Goal: Information Seeking & Learning: Check status

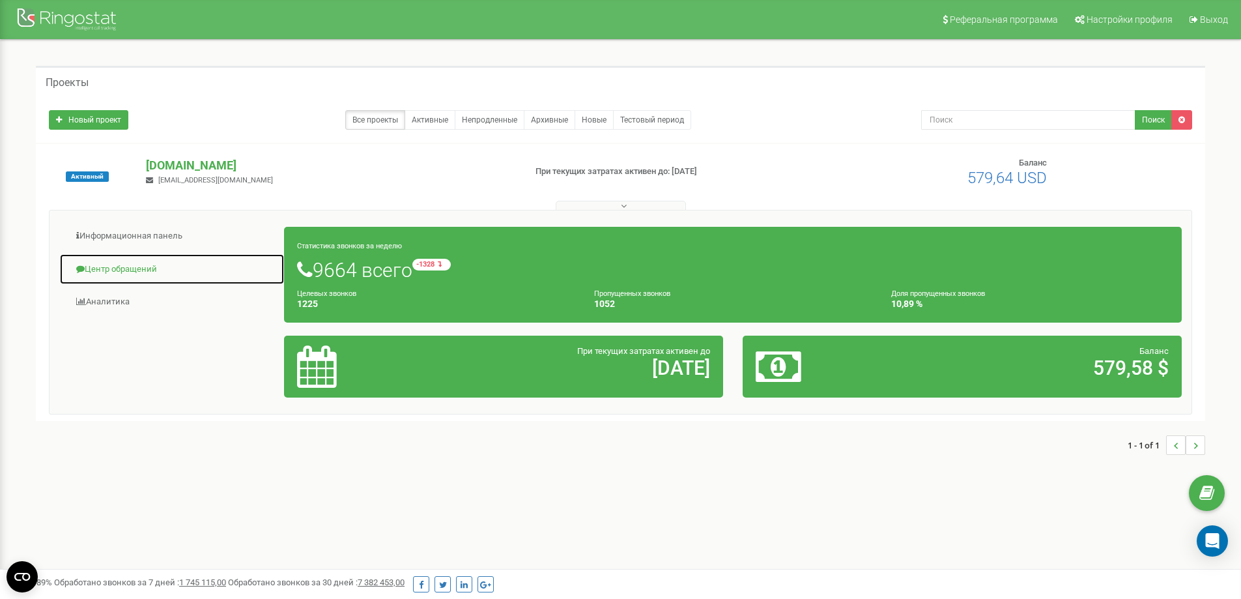
click at [156, 264] on link "Центр обращений" at bounding box center [171, 269] width 225 height 32
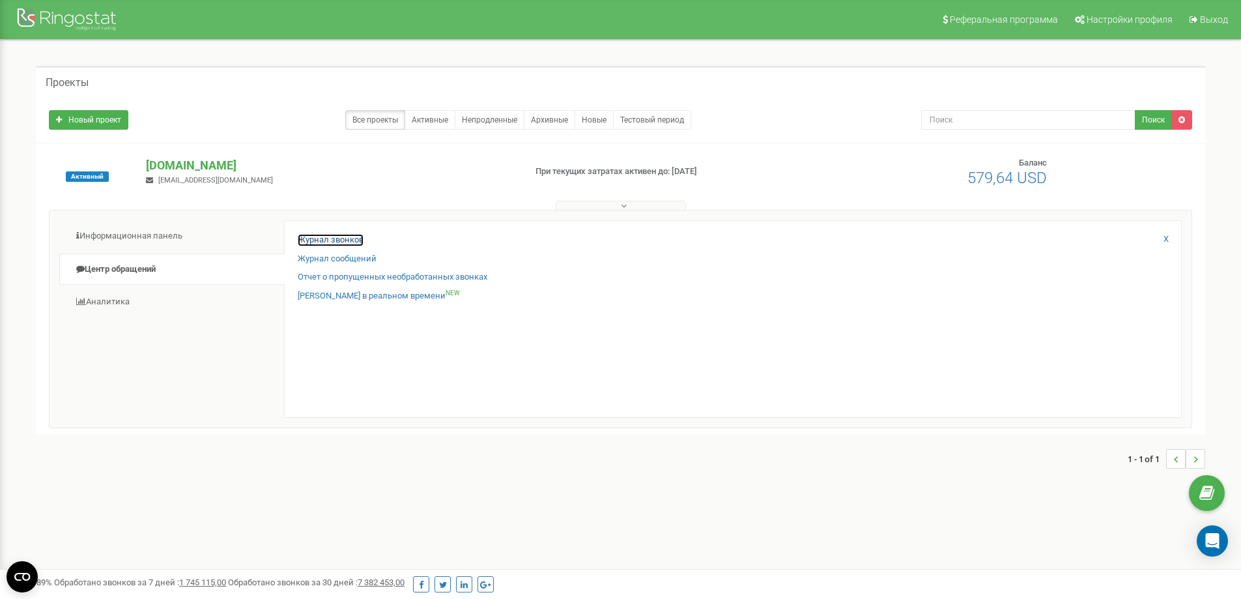
click at [306, 235] on link "Журнал звонков" at bounding box center [331, 240] width 66 height 12
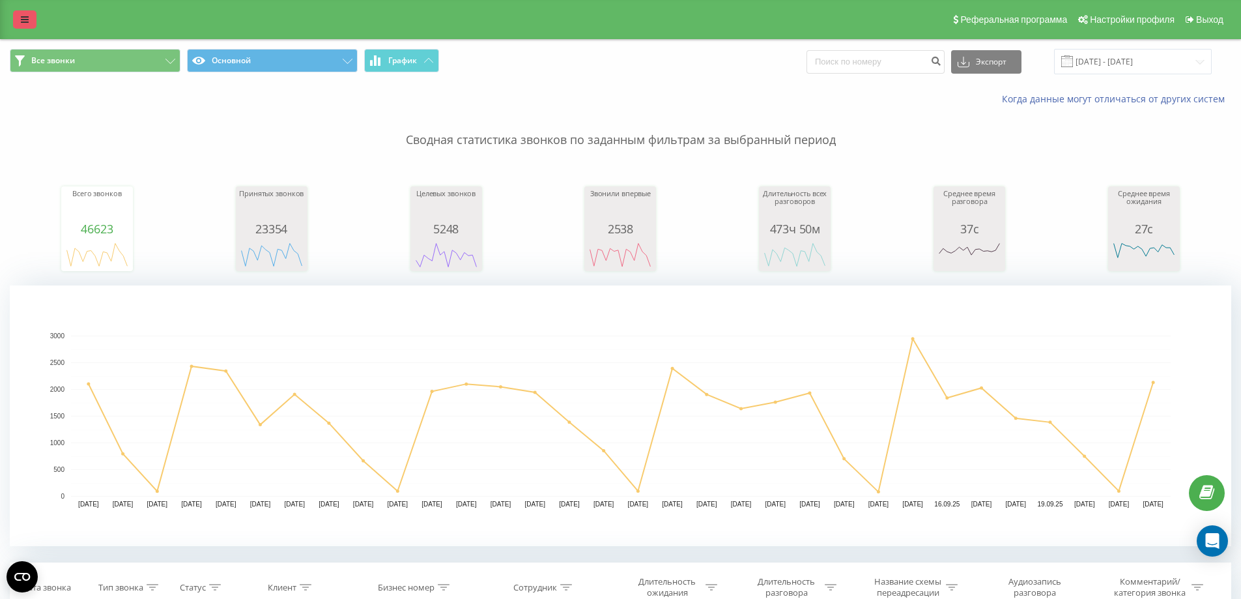
click at [27, 23] on icon at bounding box center [25, 19] width 8 height 9
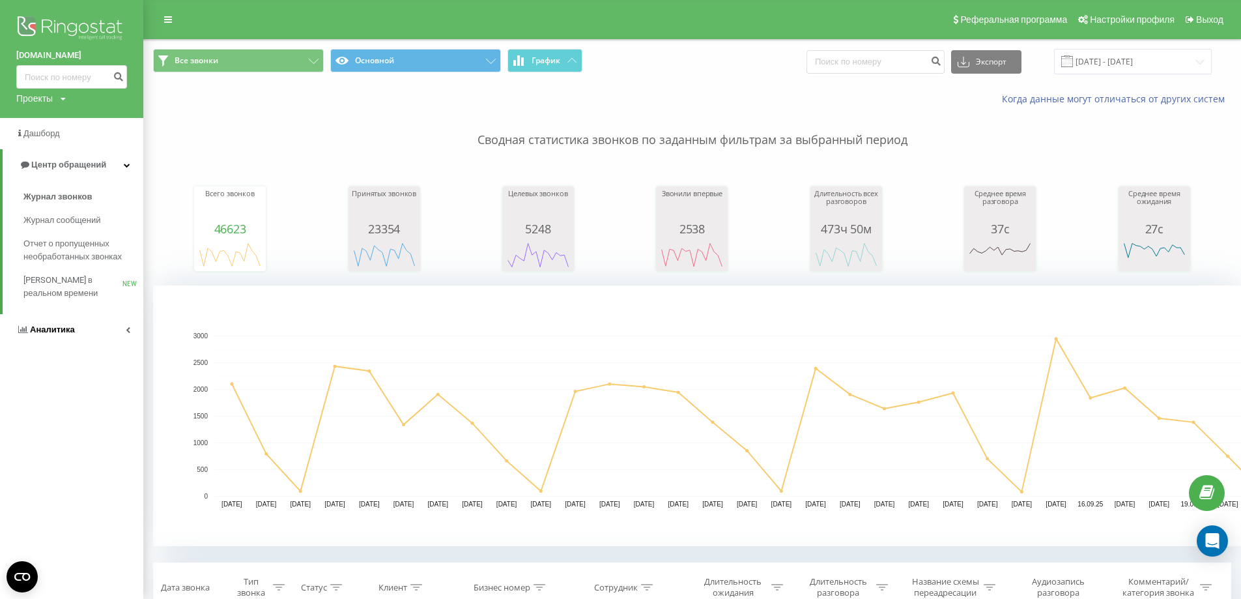
click at [83, 334] on link "Аналитика" at bounding box center [71, 329] width 143 height 31
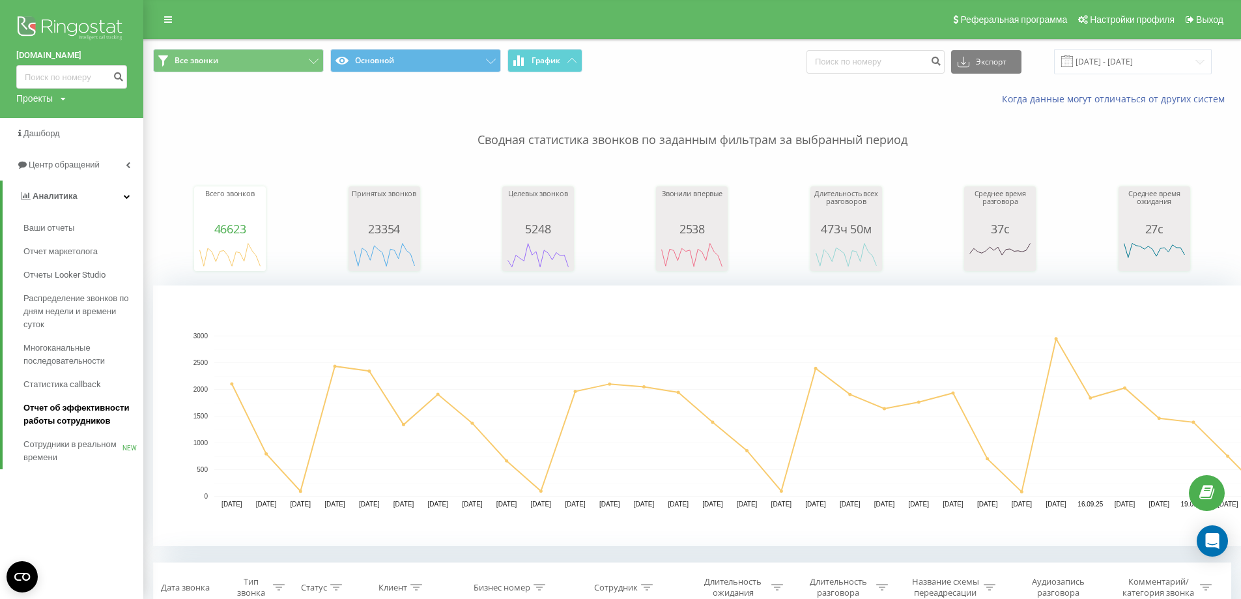
click at [98, 407] on span "Отчет об эффективности работы сотрудников" at bounding box center [79, 414] width 113 height 26
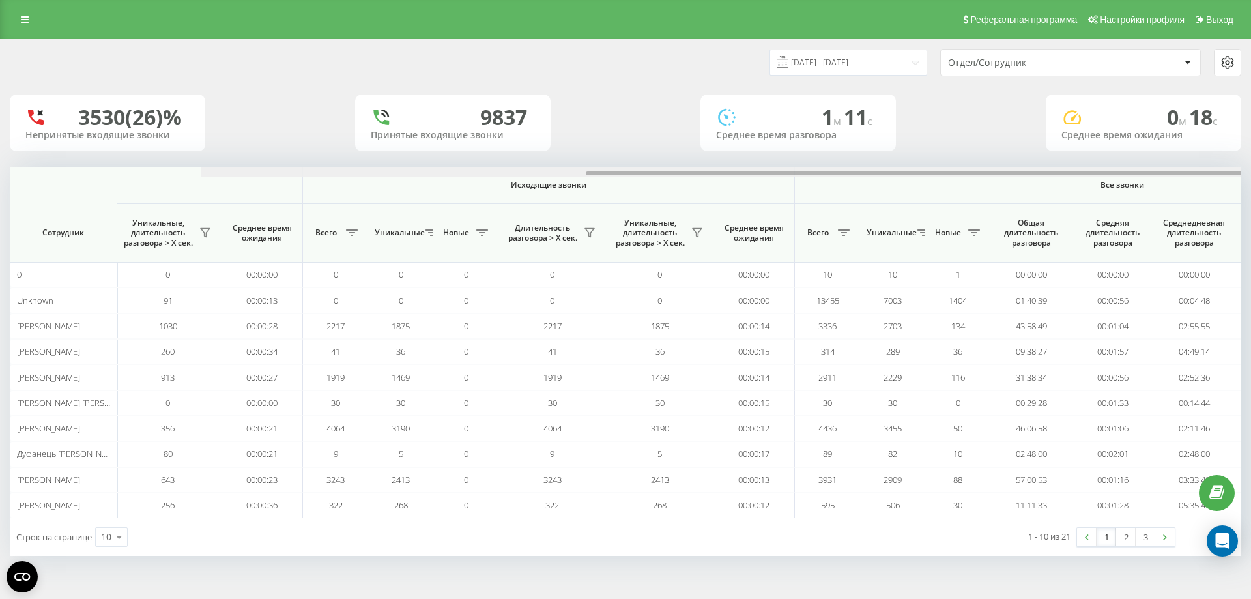
scroll to position [0, 586]
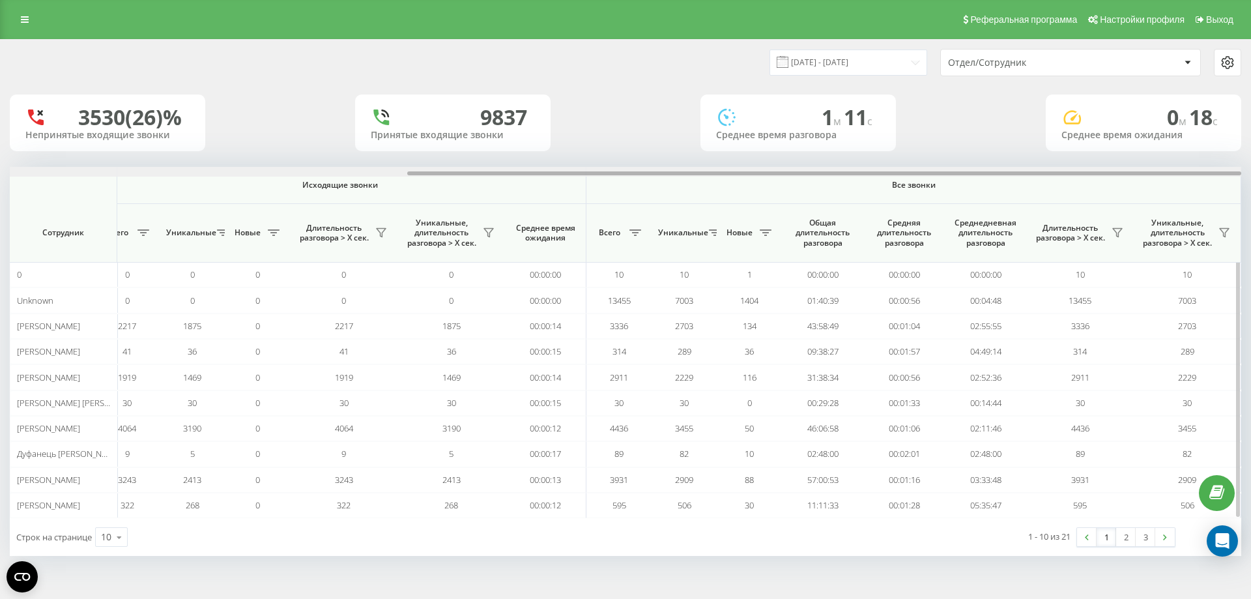
drag, startPoint x: 759, startPoint y: 171, endPoint x: 1227, endPoint y: 177, distance: 467.9
click at [1227, 177] on div "Входящие звонки Исходящие звонки Все звонки Сотрудник Всего Уникальные Новые Пр…" at bounding box center [626, 342] width 1232 height 351
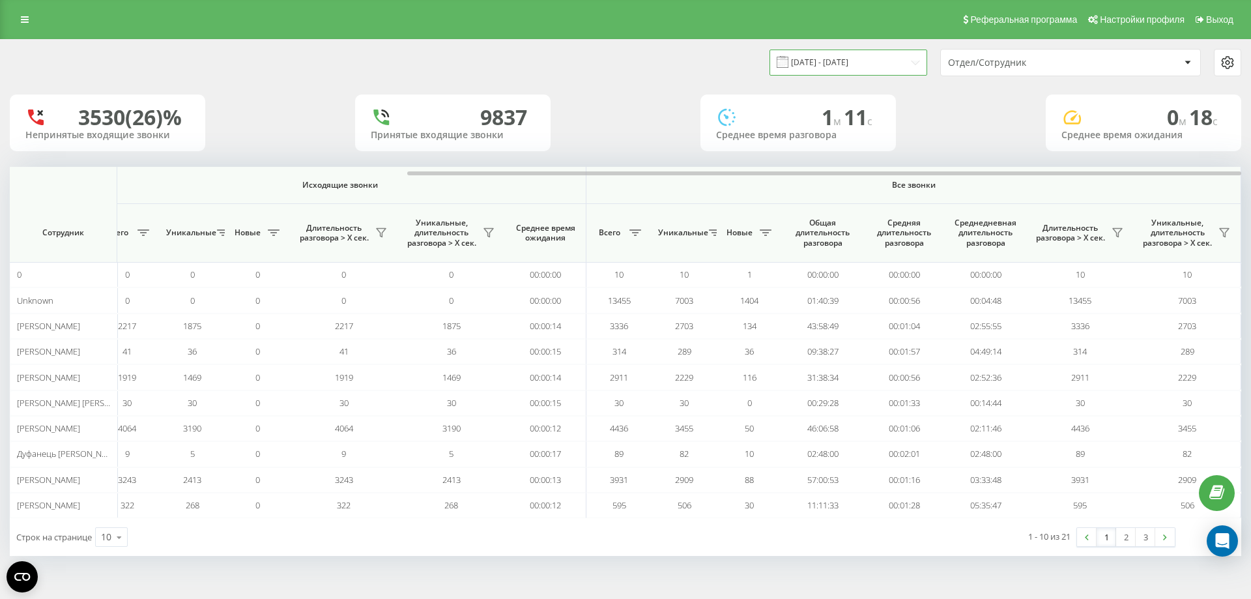
click at [911, 63] on input "22.08.2025 - 22.09.2025" at bounding box center [849, 62] width 158 height 25
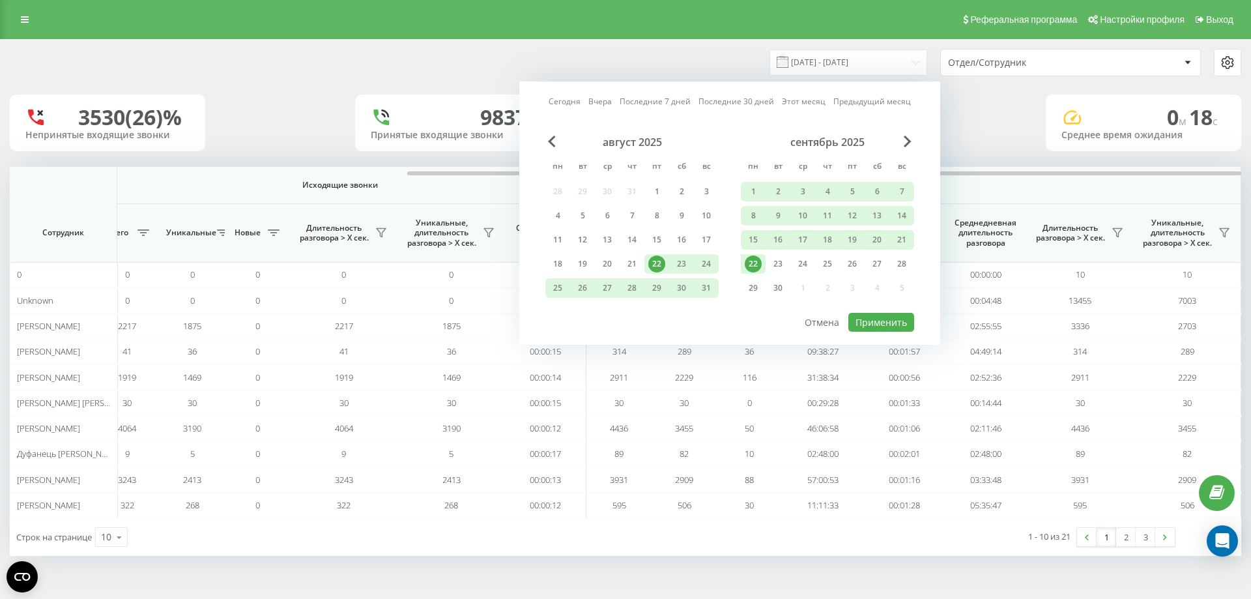
click at [751, 263] on div "22" at bounding box center [753, 263] width 17 height 17
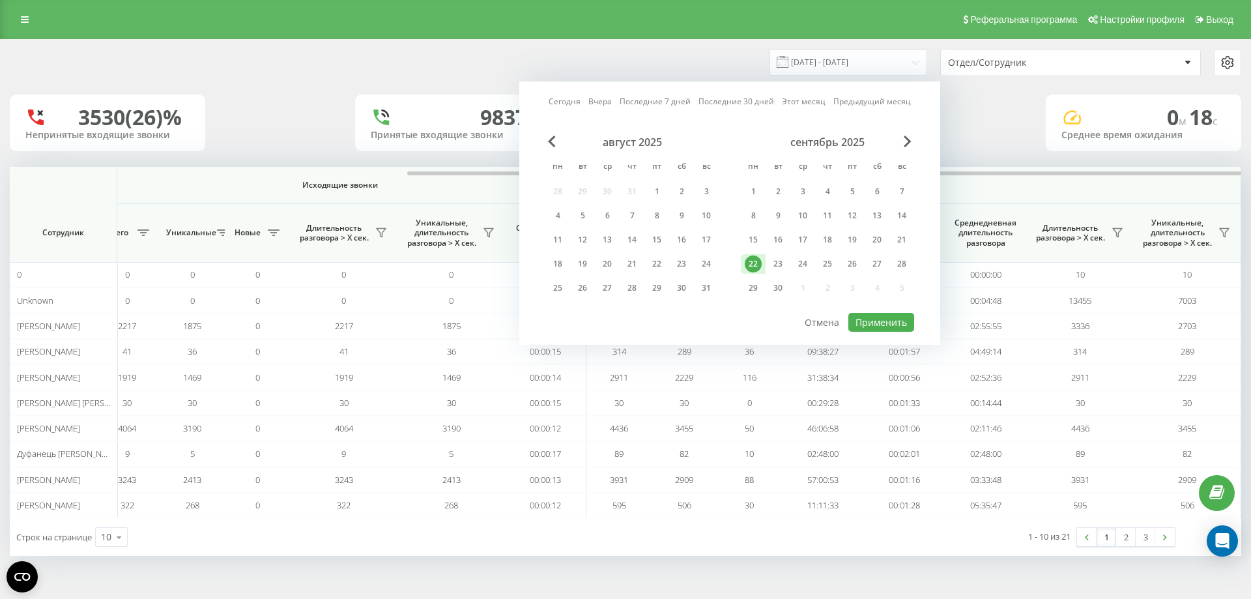
click at [751, 263] on div "22" at bounding box center [753, 263] width 17 height 17
click at [878, 316] on button "Применить" at bounding box center [881, 322] width 66 height 19
type input "22.09.2025 - 22.09.2025"
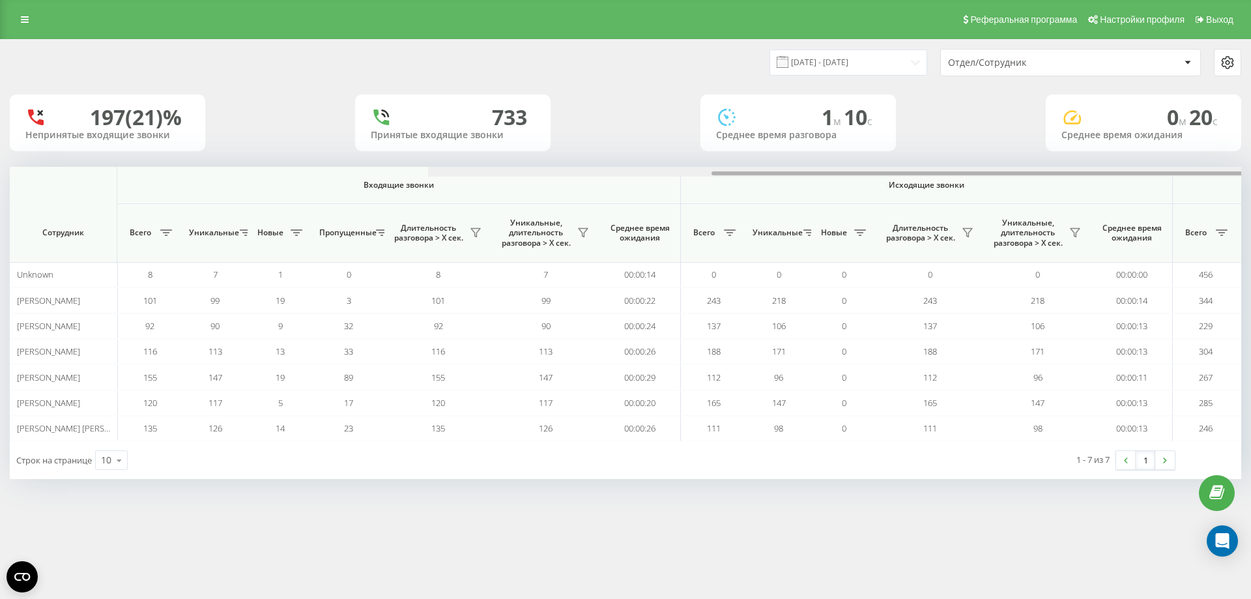
scroll to position [0, 586]
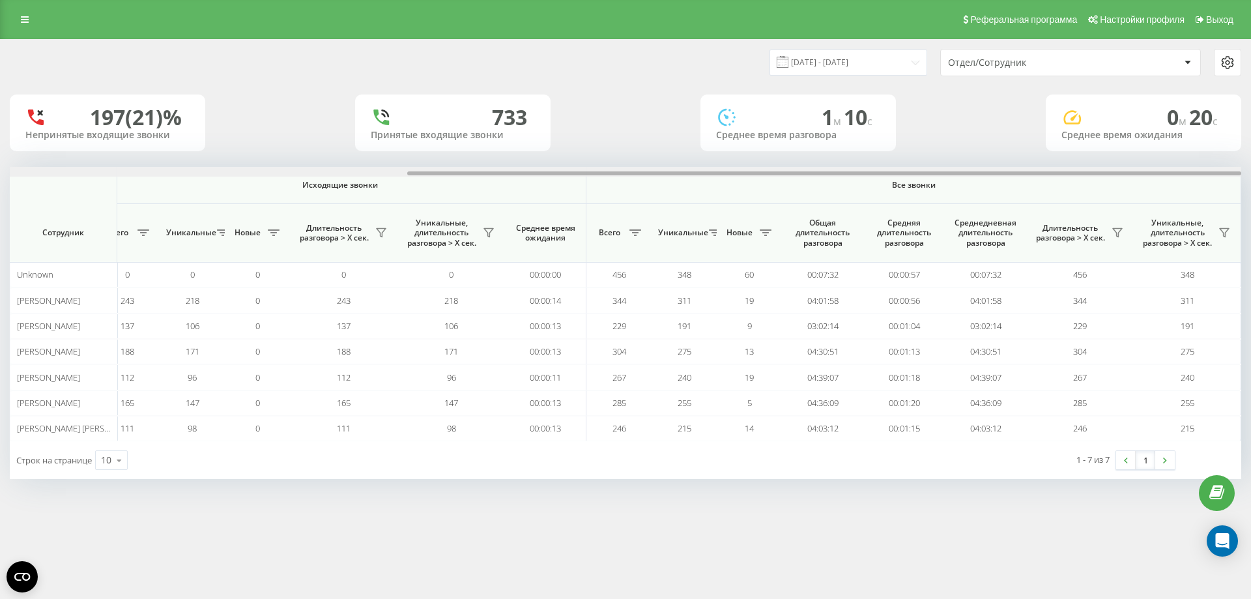
drag, startPoint x: 777, startPoint y: 171, endPoint x: 1250, endPoint y: 163, distance: 473.1
click at [1250, 163] on div "22.09.2025 - 22.09.2025 Отдел/Сотрудник 197 (21)% Непринятые входящие звонки 73…" at bounding box center [625, 272] width 1251 height 466
